Goal: Download file/media

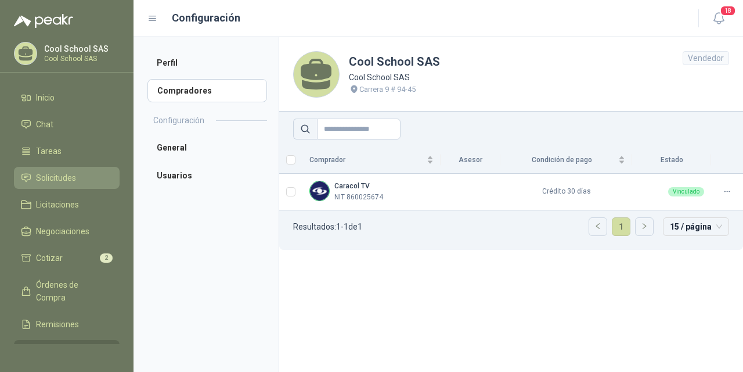
click at [58, 177] on span "Solicitudes" at bounding box center [56, 177] width 40 height 13
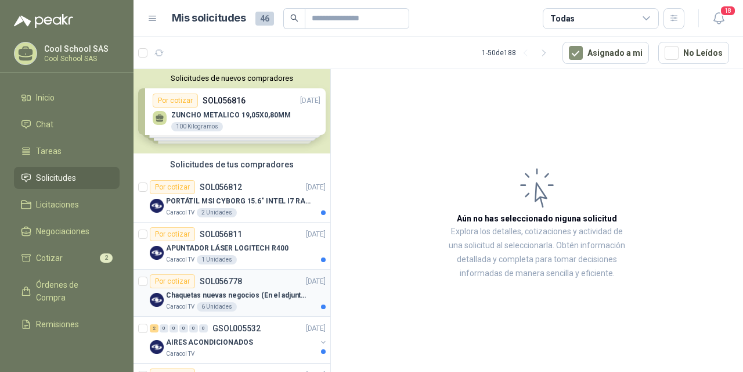
click at [216, 292] on p "Chaquetas nuevas negocios (En el adjunto mas informacion)" at bounding box center [238, 295] width 145 height 11
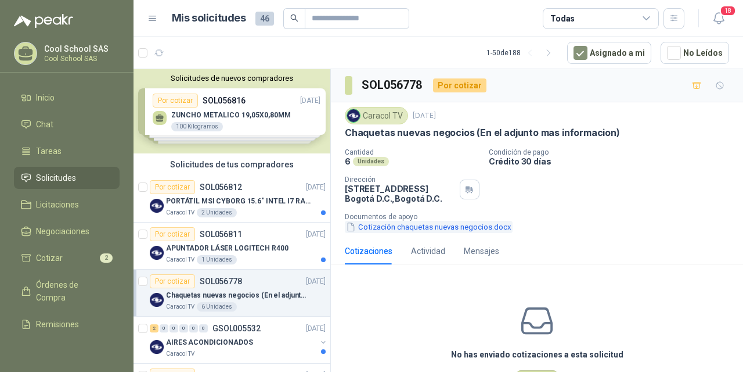
click at [462, 229] on button "Cotización chaquetas nuevas negocios.docx" at bounding box center [429, 227] width 168 height 12
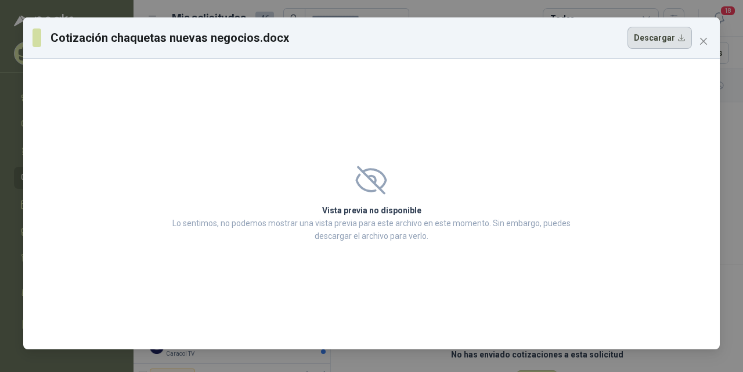
click at [670, 38] on button "Descargar" at bounding box center [660, 38] width 64 height 22
click at [703, 41] on icon "close" at bounding box center [703, 41] width 7 height 7
